Goal: Information Seeking & Learning: Learn about a topic

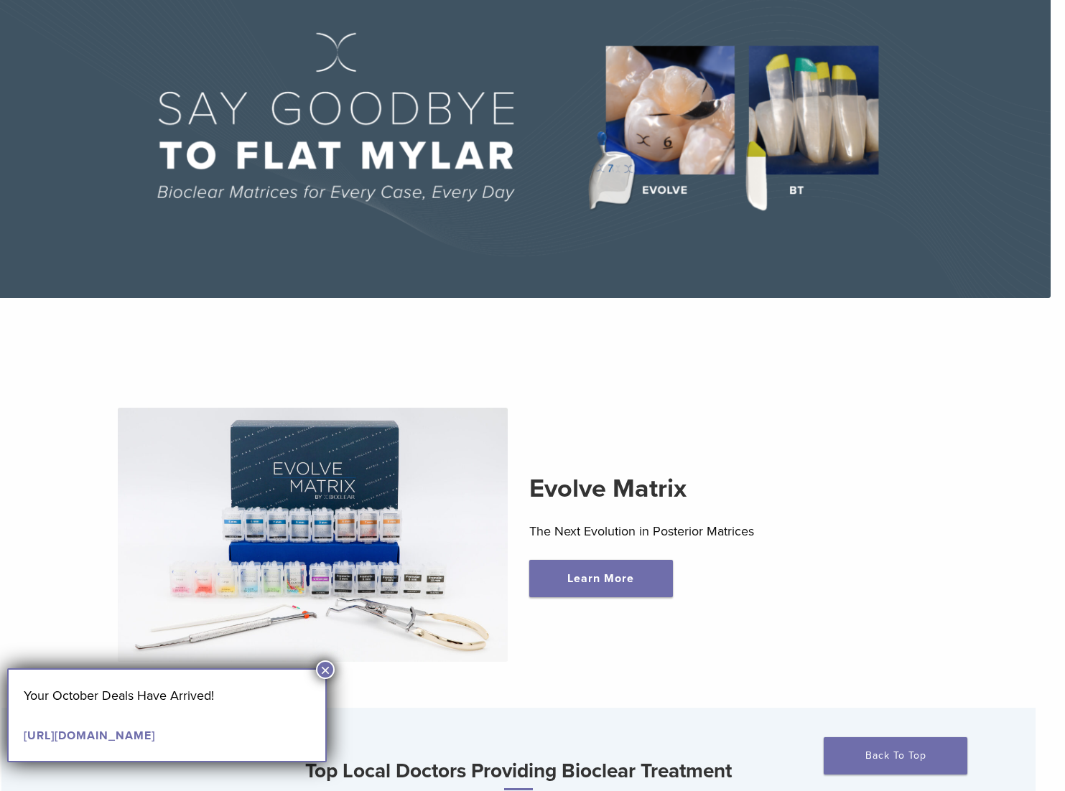
scroll to position [176, 14]
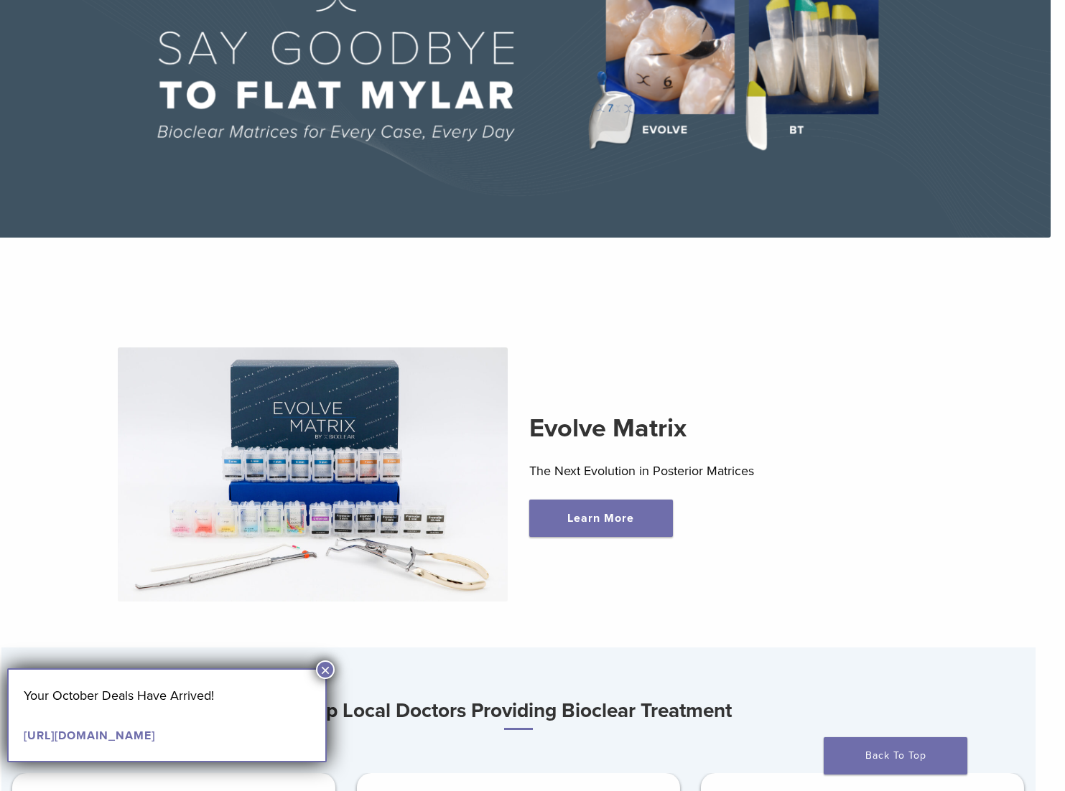
click at [332, 666] on button "×" at bounding box center [325, 669] width 19 height 19
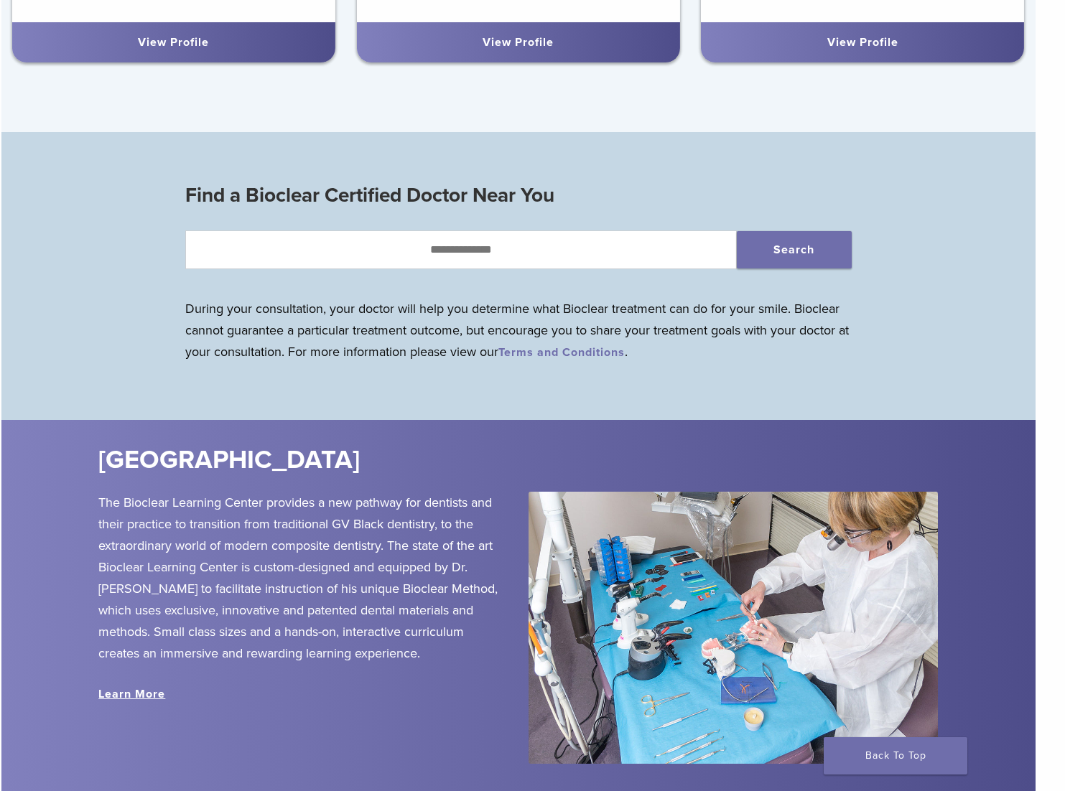
scroll to position [1291, 14]
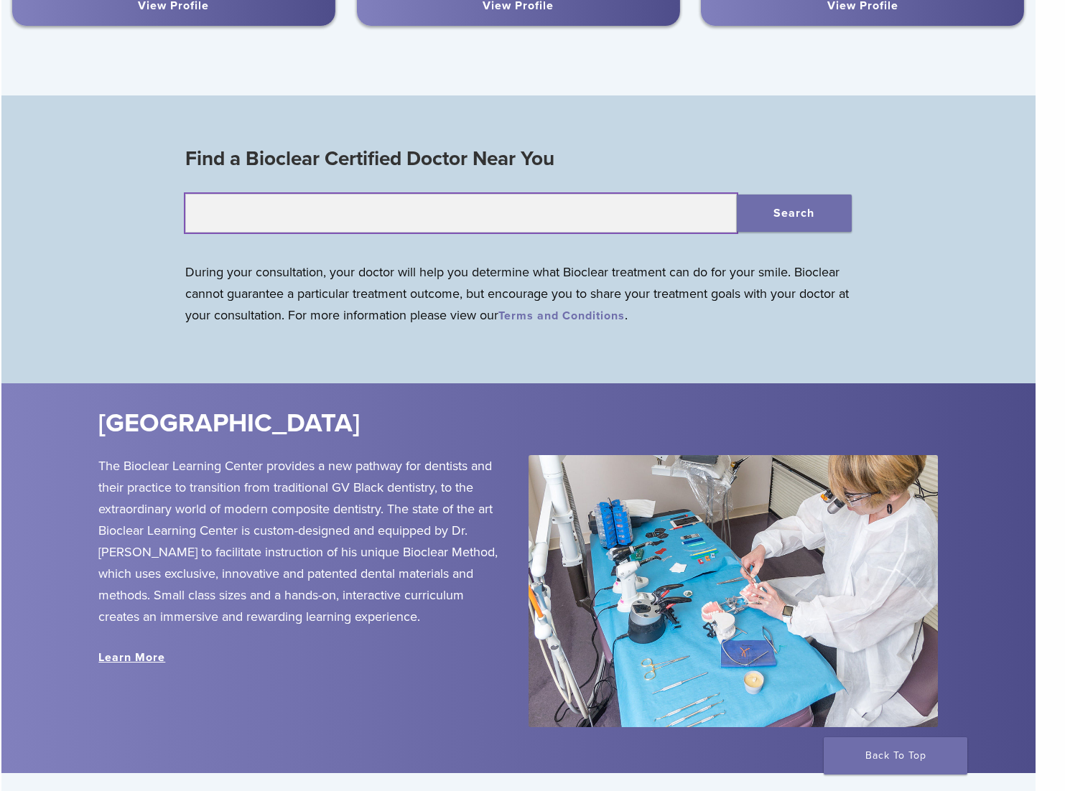
click at [448, 213] on input "text" at bounding box center [460, 213] width 551 height 39
type input "*****"
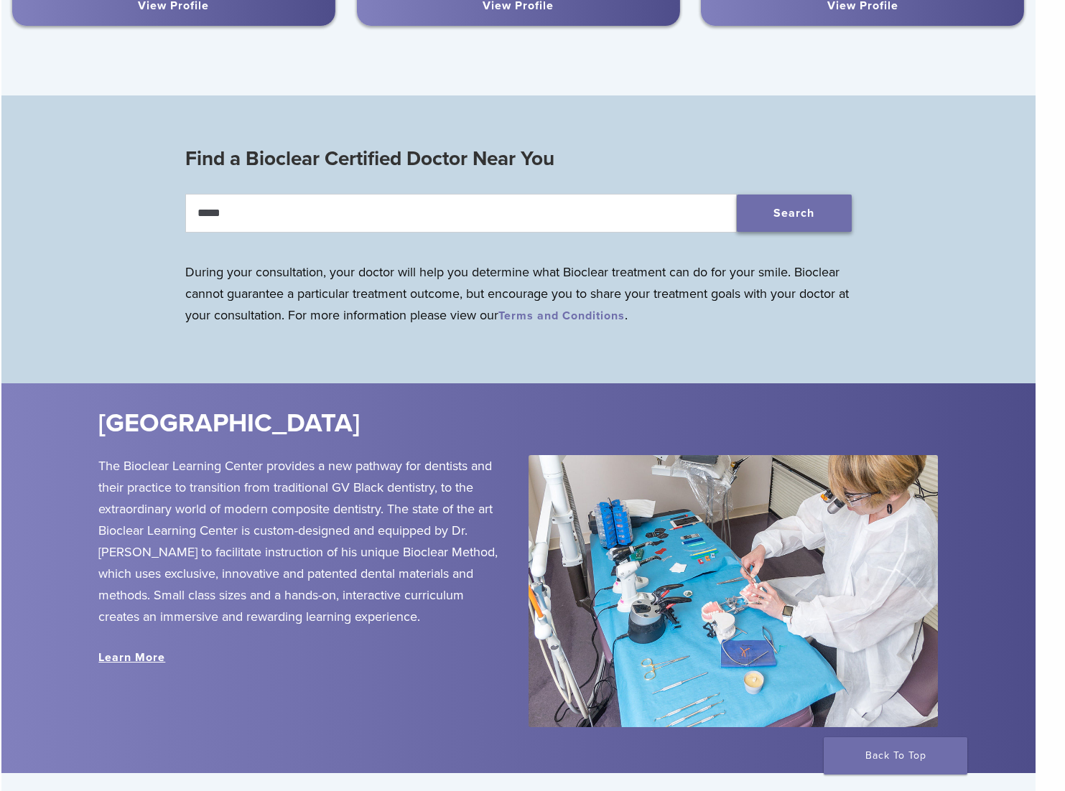
click at [839, 221] on button "Search" at bounding box center [794, 213] width 115 height 37
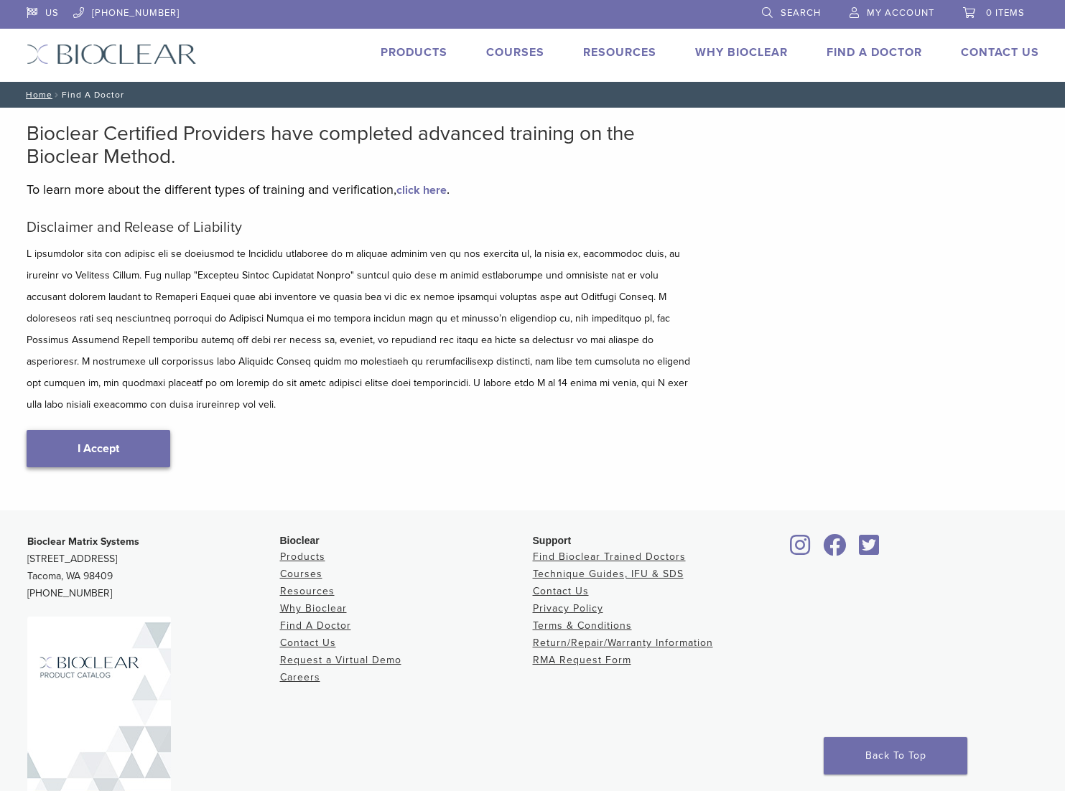
click at [110, 430] on link "I Accept" at bounding box center [99, 448] width 144 height 37
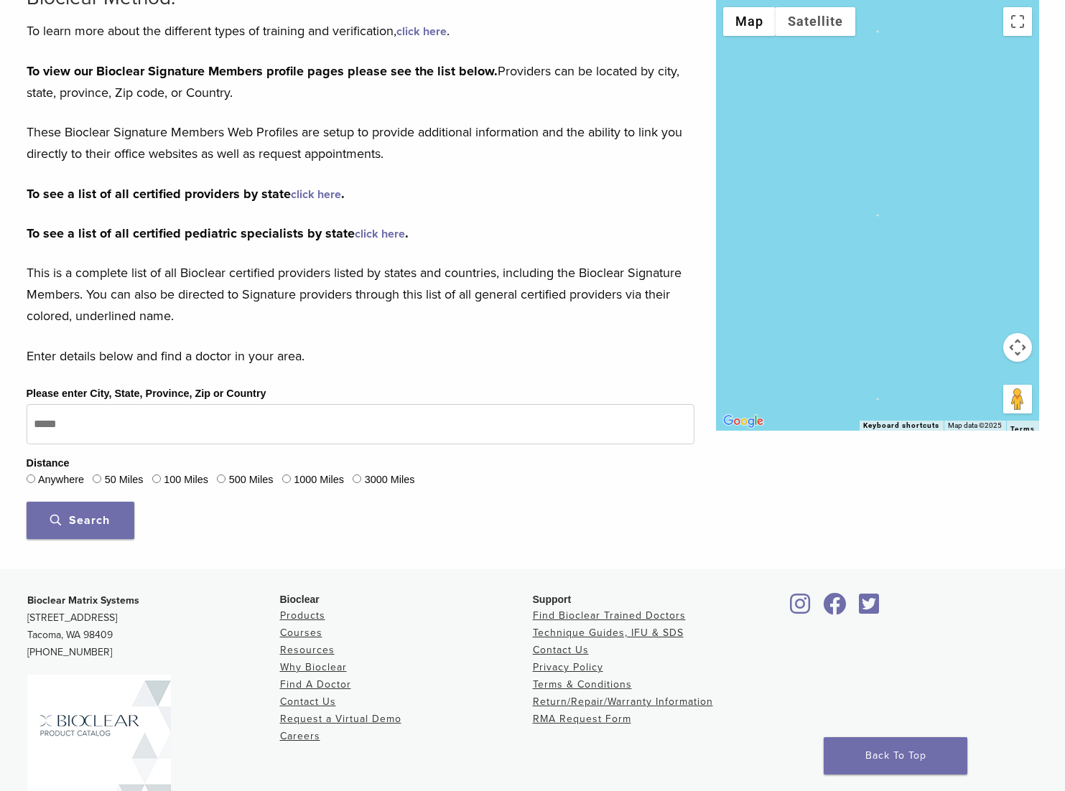
scroll to position [162, 0]
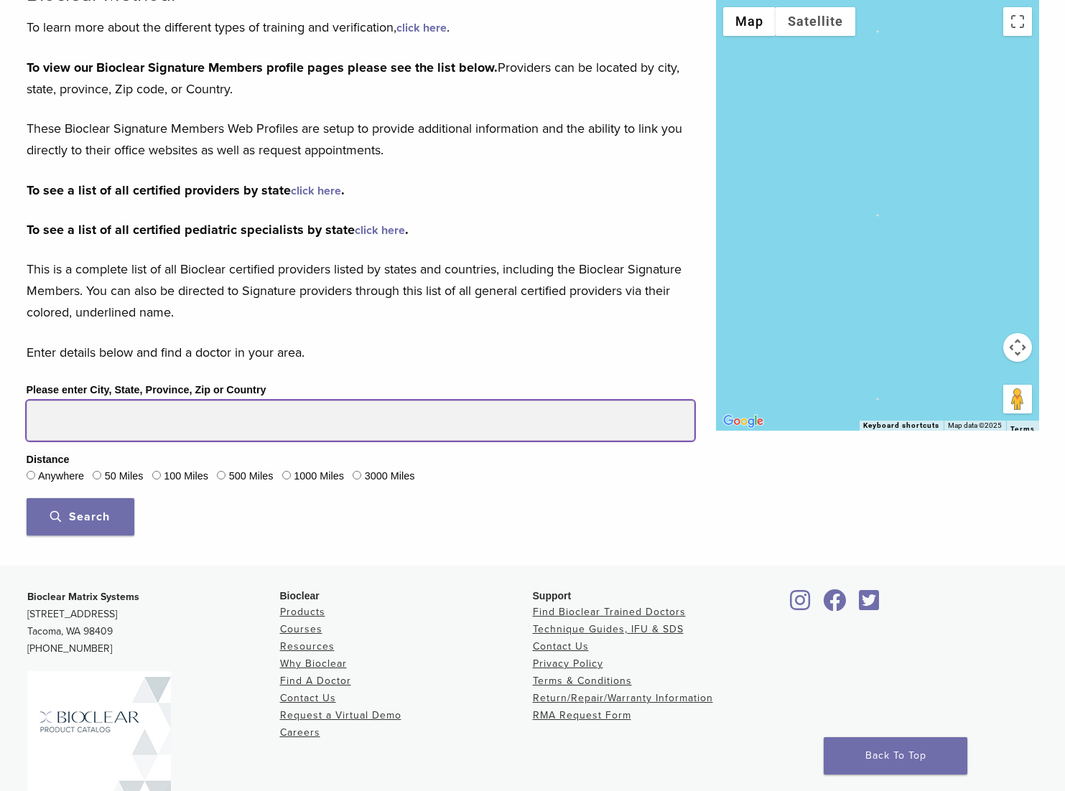
click at [70, 419] on input "Please enter City, State, Province, Zip or Country" at bounding box center [361, 421] width 668 height 40
type input "**********"
click at [80, 515] on button "Search" at bounding box center [81, 516] width 108 height 37
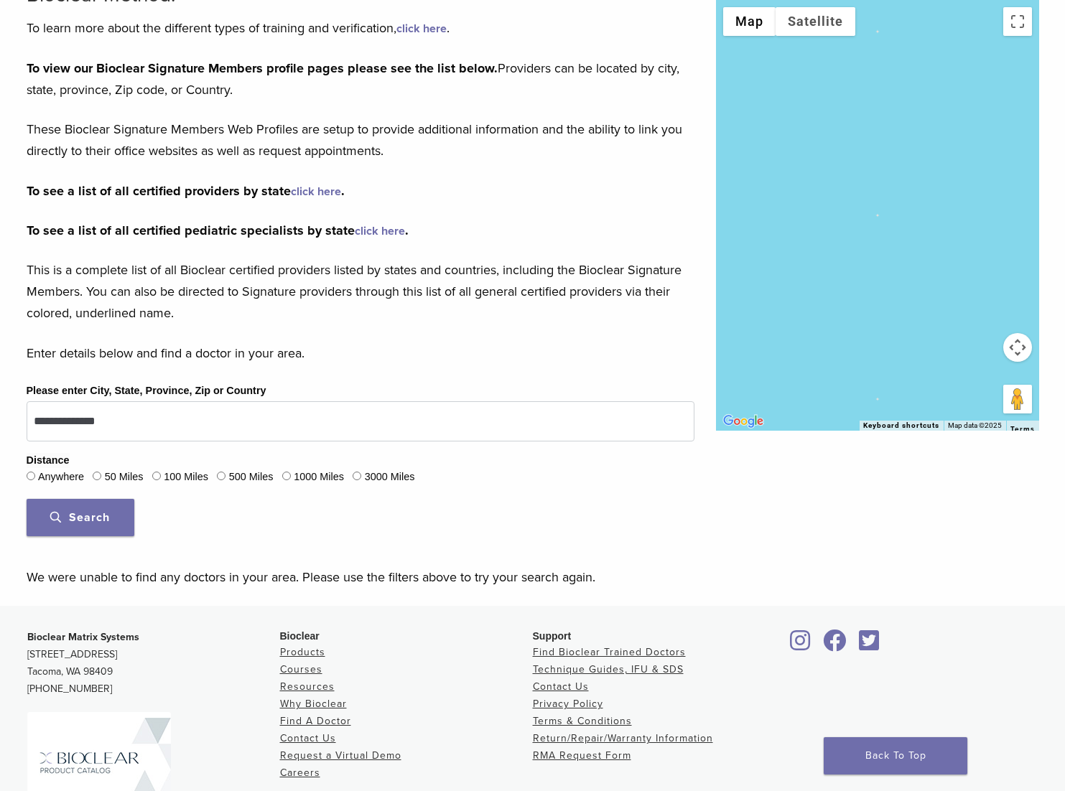
click at [89, 515] on span "Search" at bounding box center [80, 517] width 60 height 14
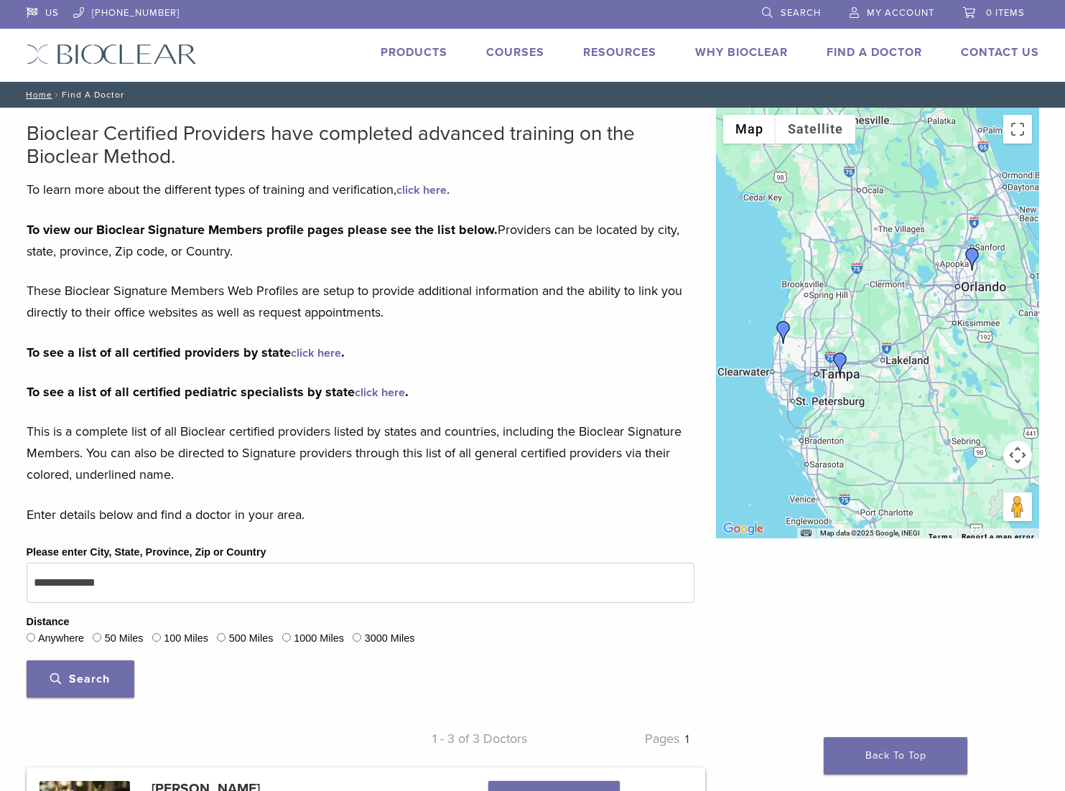
click at [412, 54] on link "Products" at bounding box center [413, 52] width 67 height 14
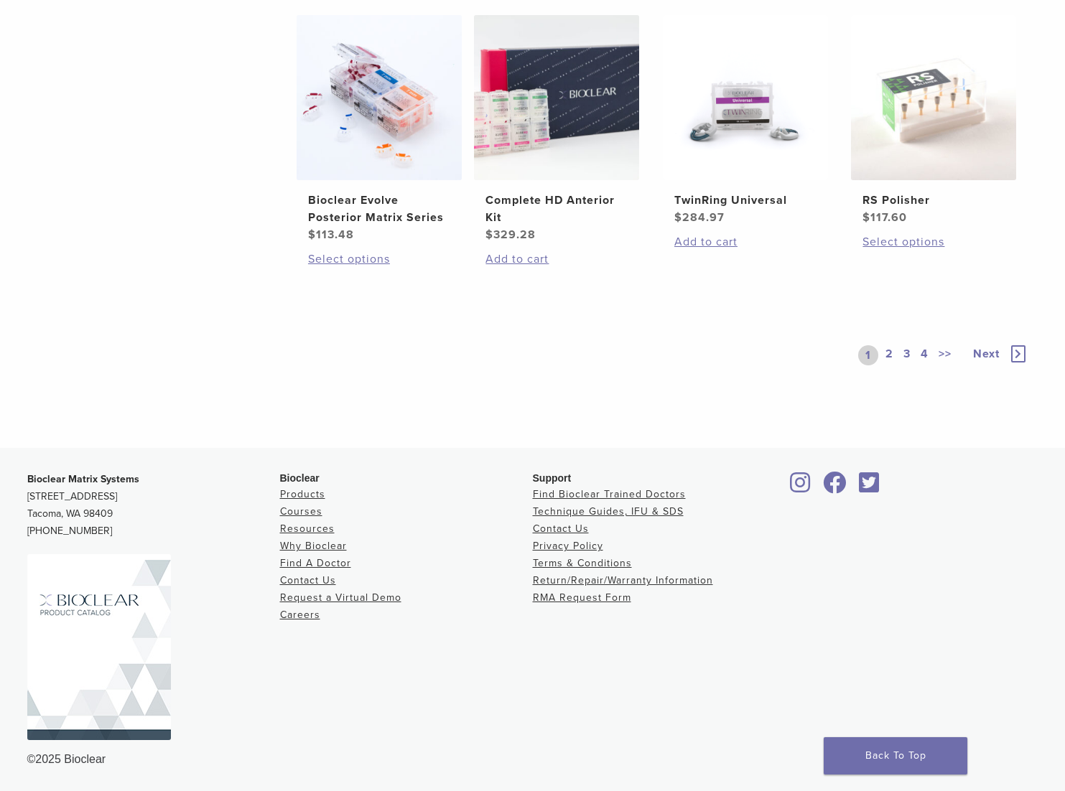
scroll to position [1139, 0]
click at [311, 492] on link "Products" at bounding box center [302, 495] width 45 height 12
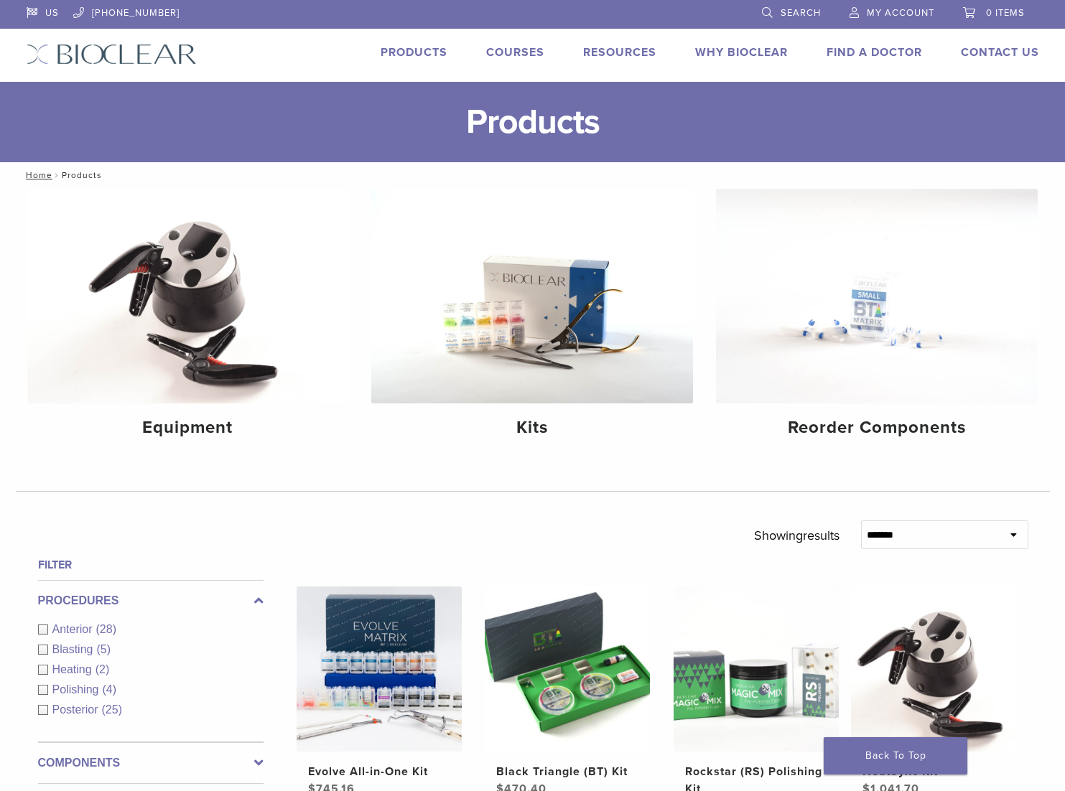
click at [755, 55] on link "Why Bioclear" at bounding box center [741, 52] width 93 height 14
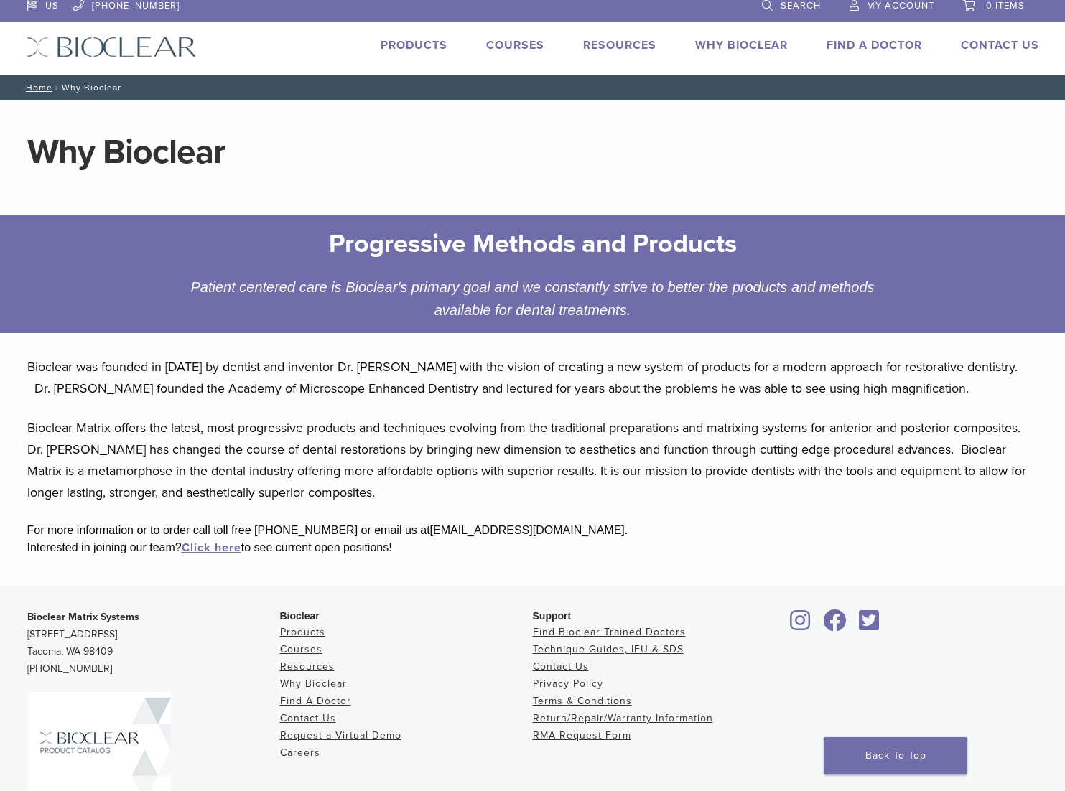
scroll to position [12, 0]
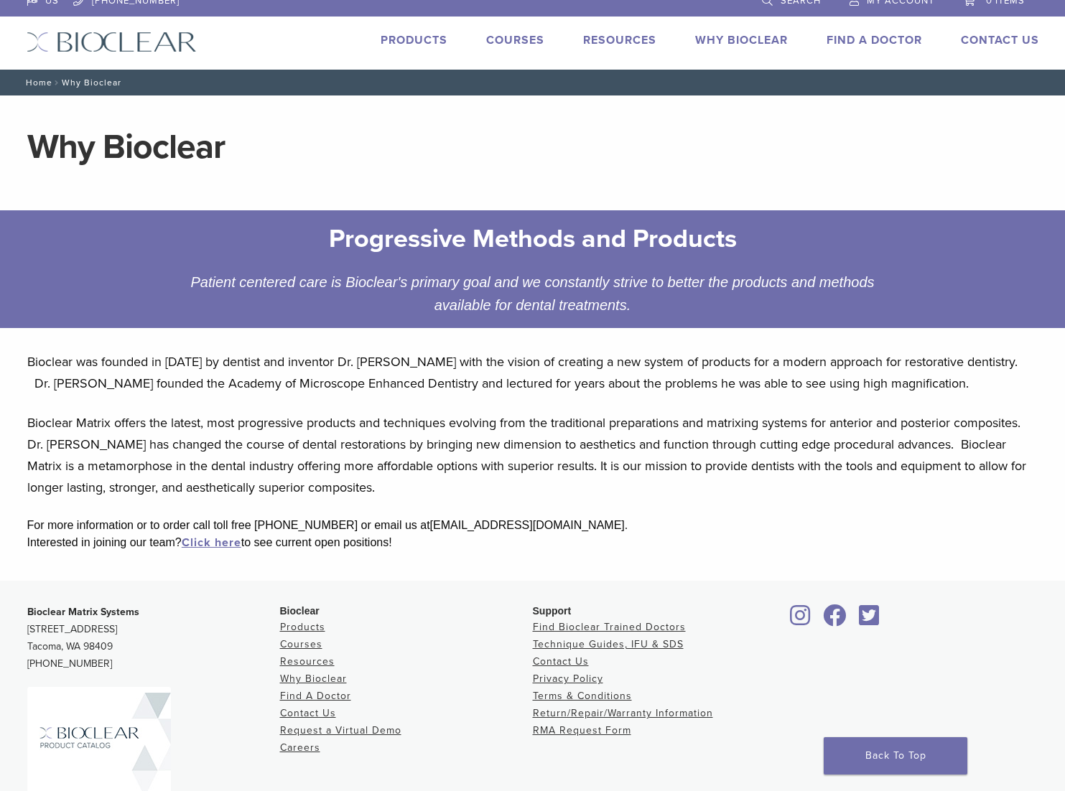
click at [29, 78] on link "Home" at bounding box center [37, 83] width 31 height 10
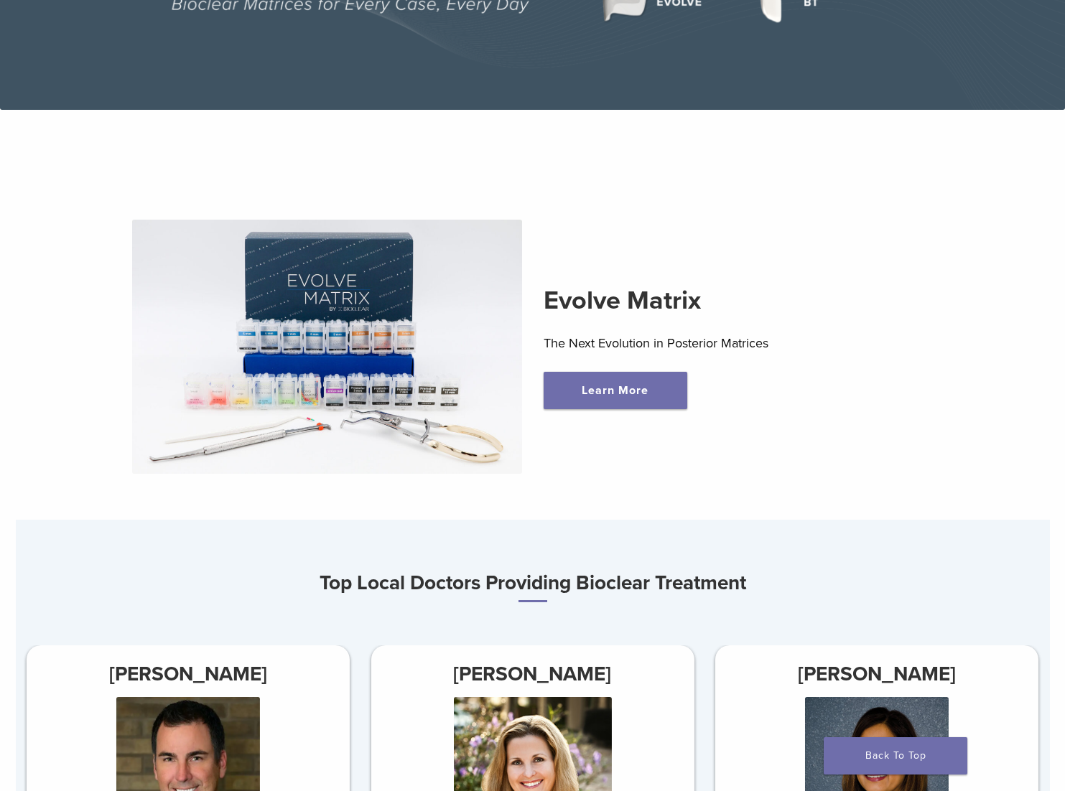
scroll to position [325, 0]
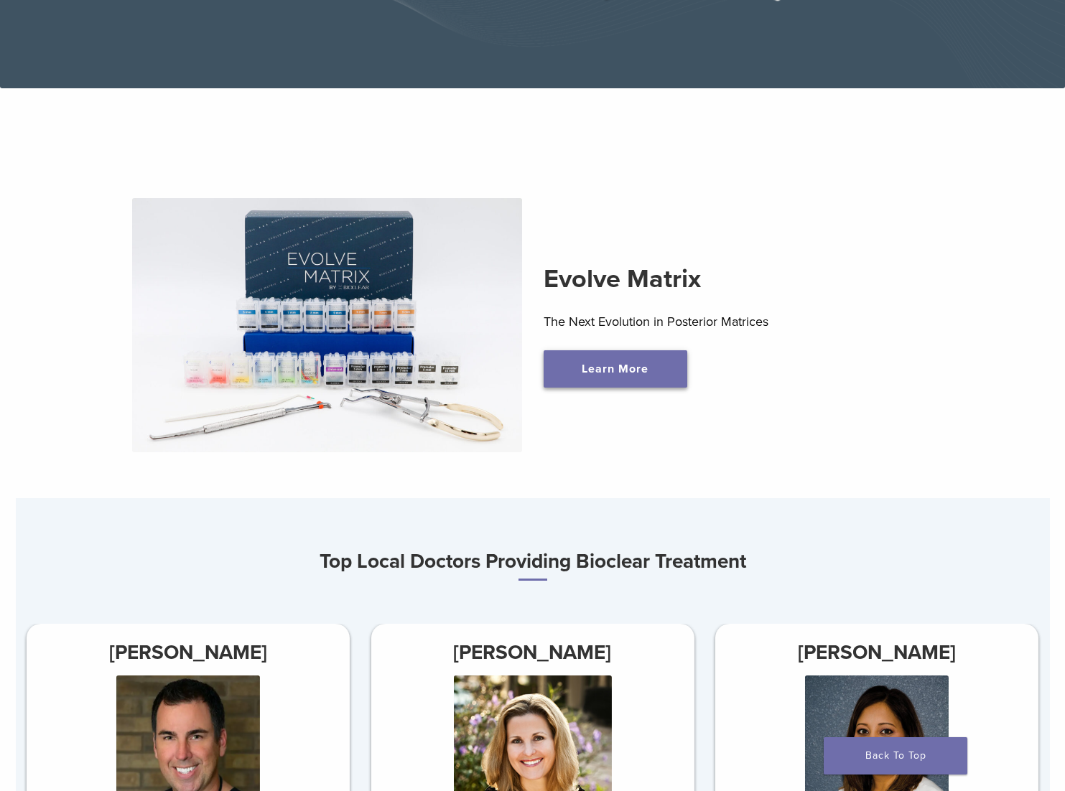
click at [615, 369] on link "Learn More" at bounding box center [615, 368] width 144 height 37
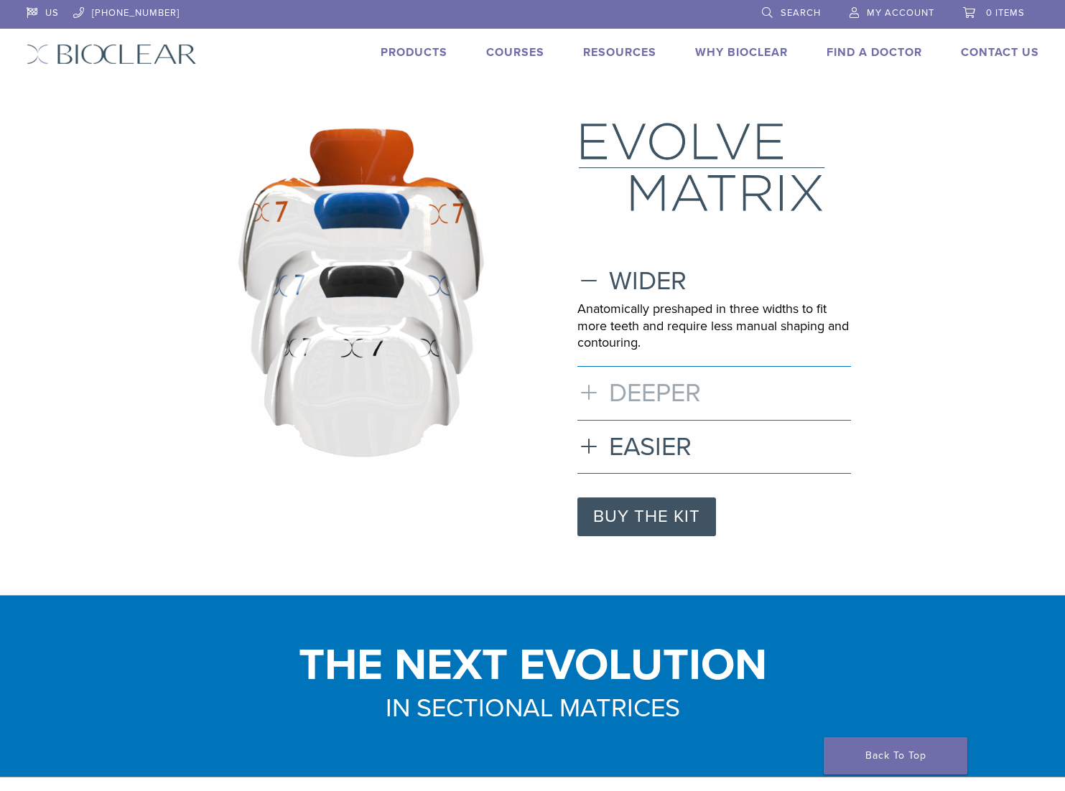
click at [589, 389] on h3 "DEEPER" at bounding box center [714, 393] width 274 height 31
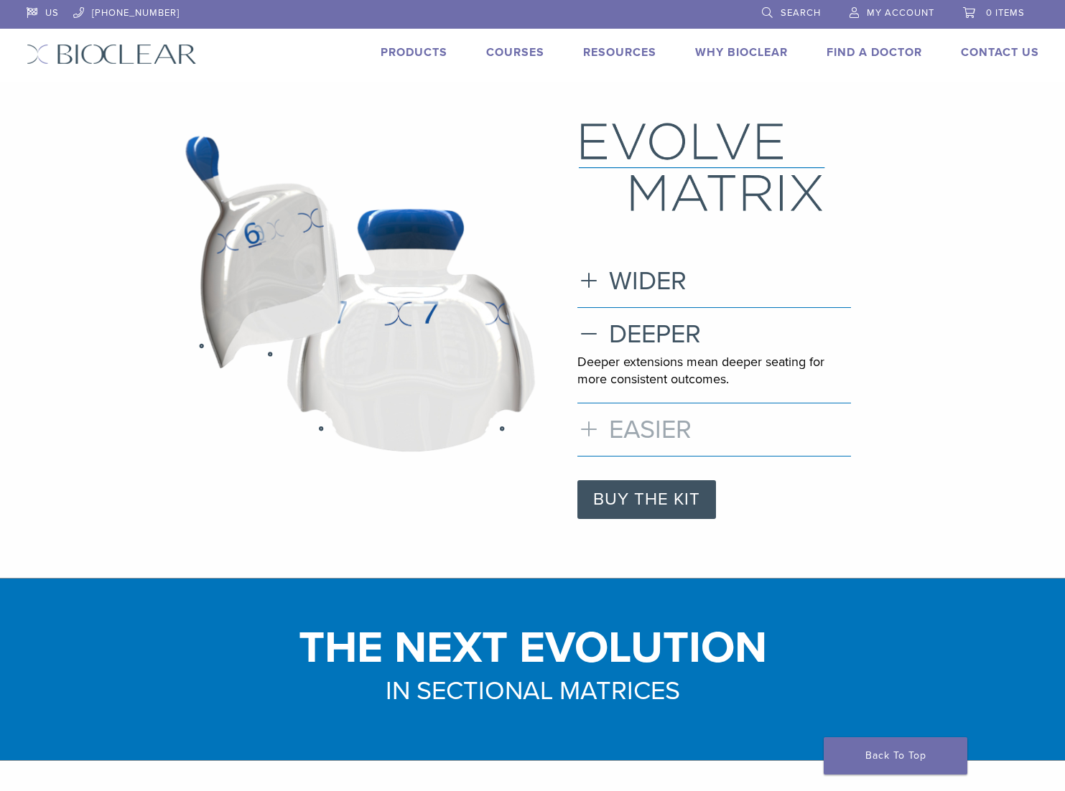
click at [589, 427] on h3 "EASIER" at bounding box center [714, 429] width 274 height 31
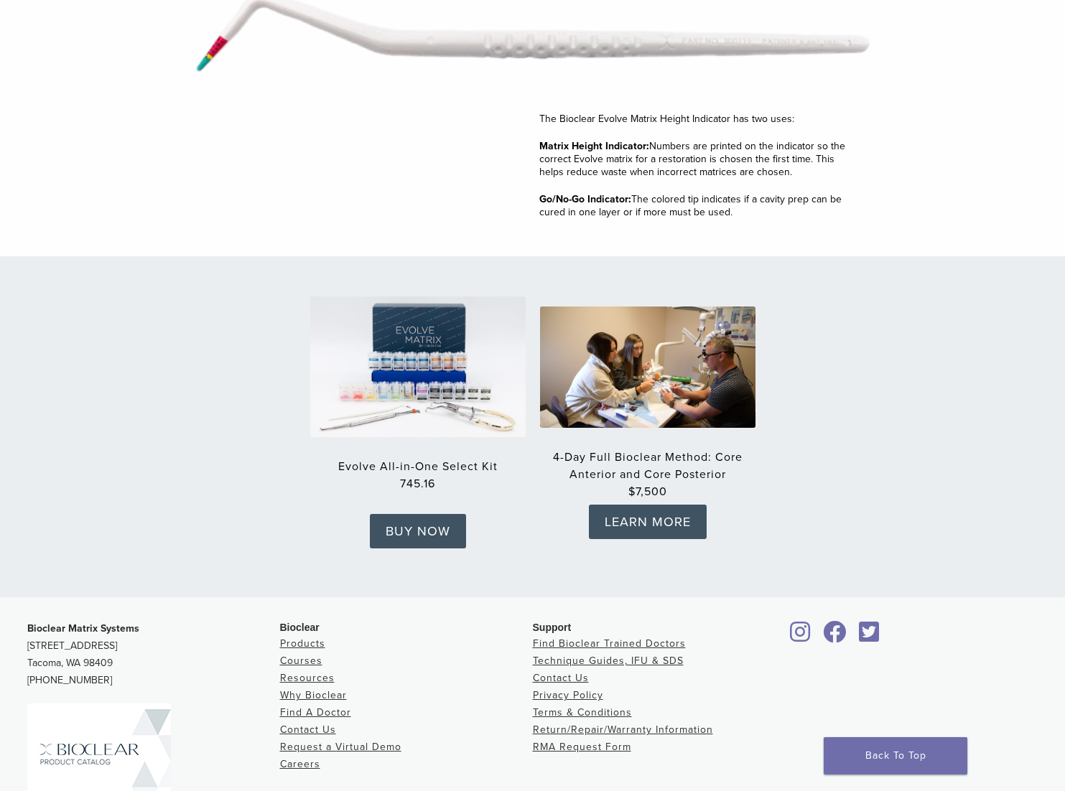
scroll to position [2009, 0]
click at [635, 507] on link "LEARN MORE" at bounding box center [648, 522] width 118 height 34
